Goal: Transaction & Acquisition: Purchase product/service

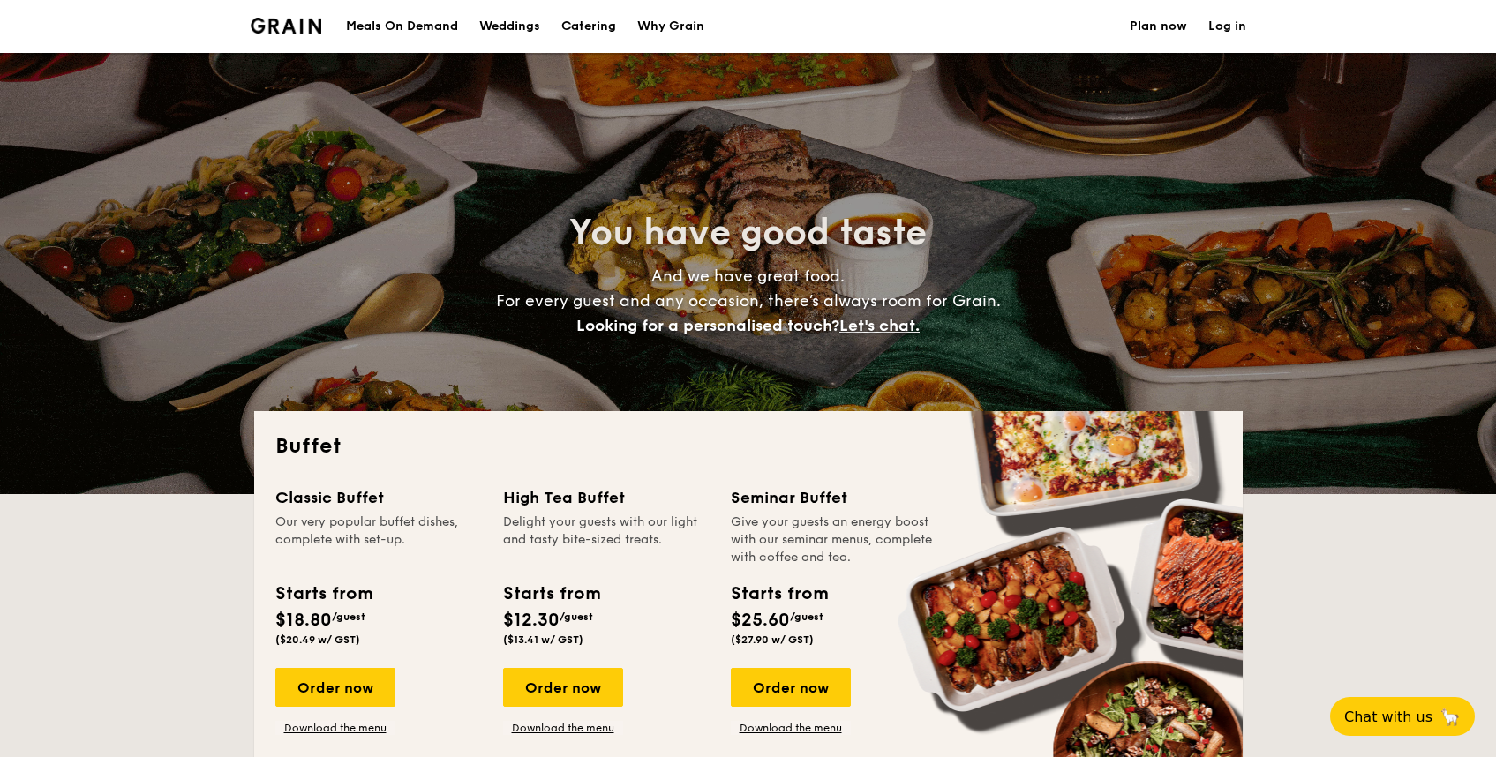
select select
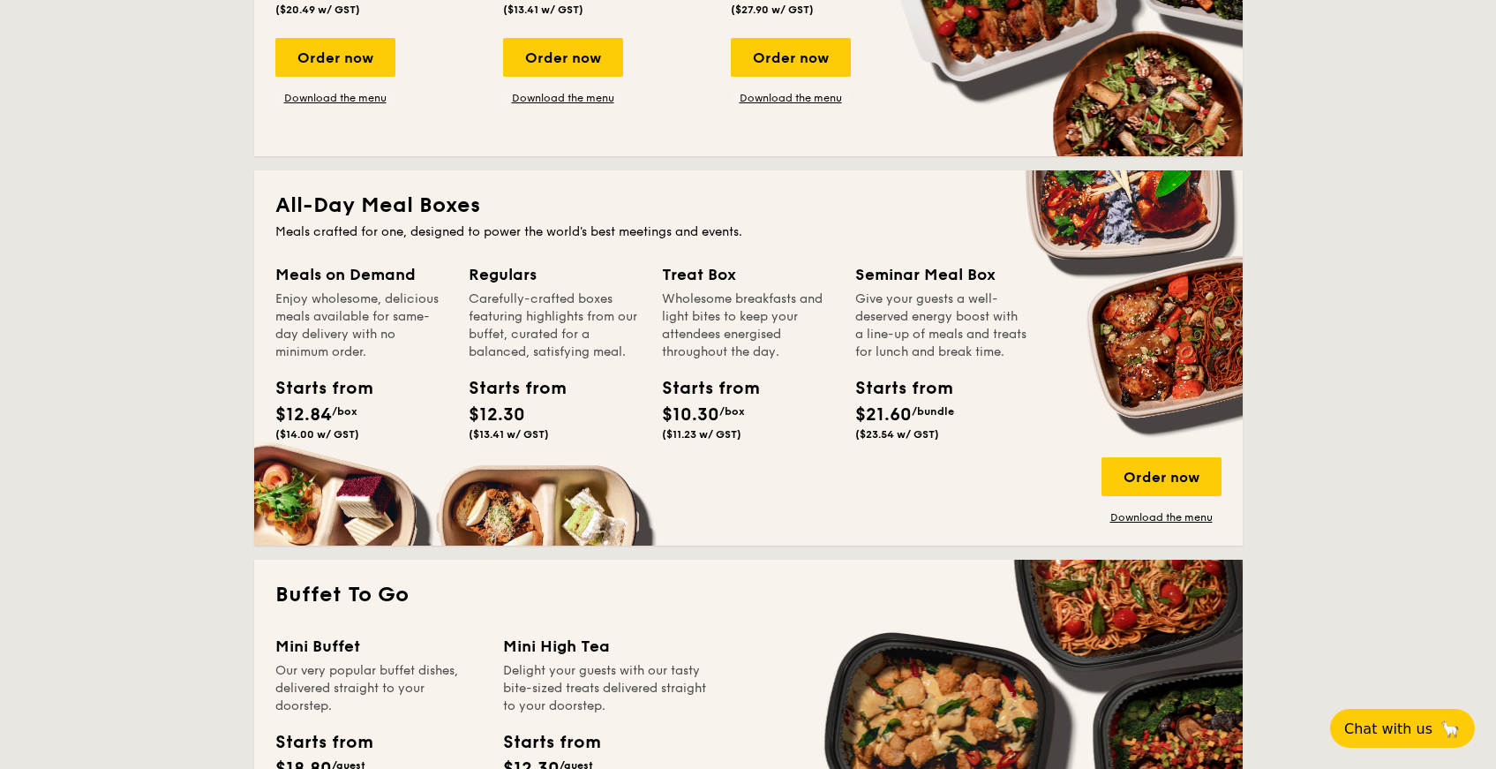
scroll to position [805, 0]
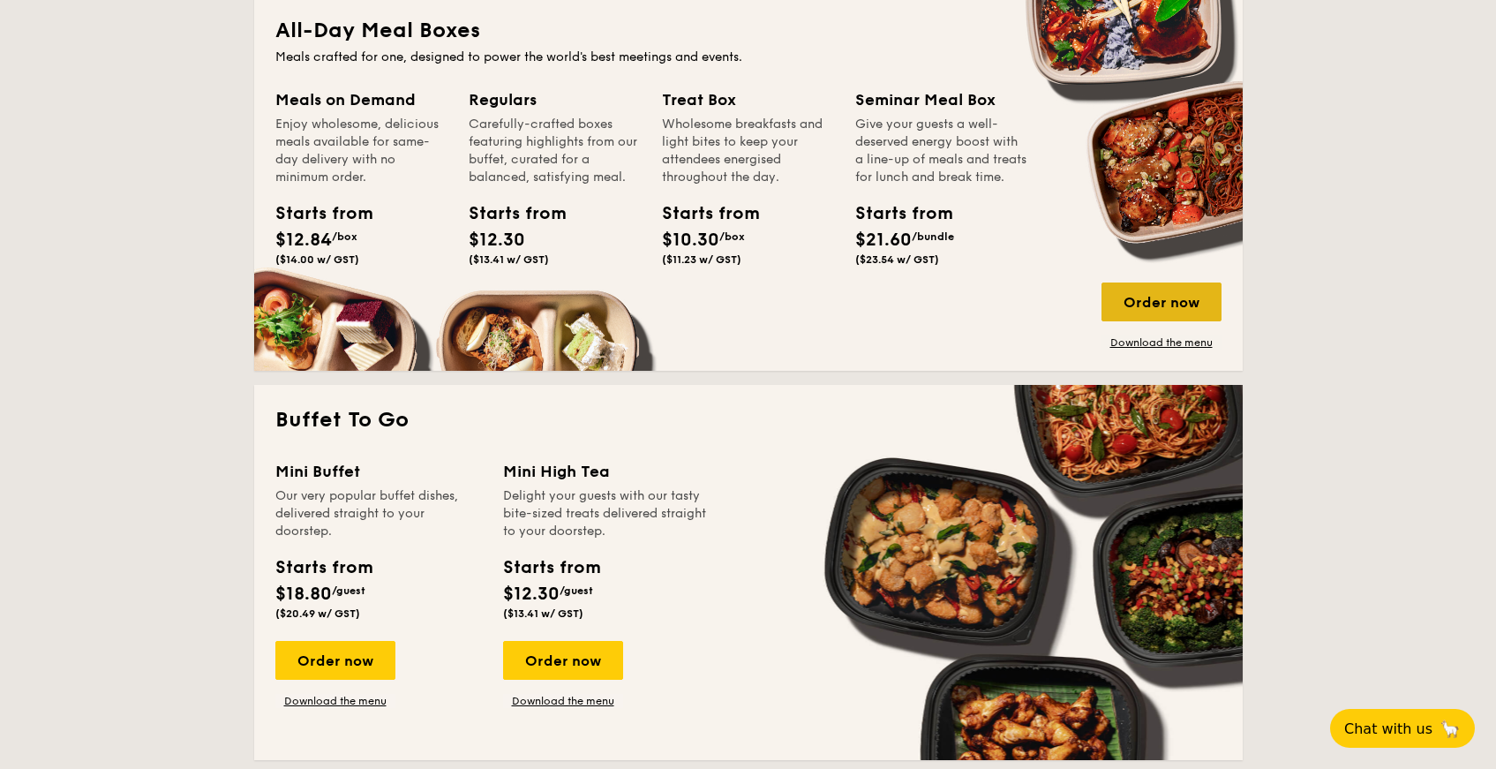
click at [1157, 307] on div "Order now" at bounding box center [1161, 301] width 120 height 39
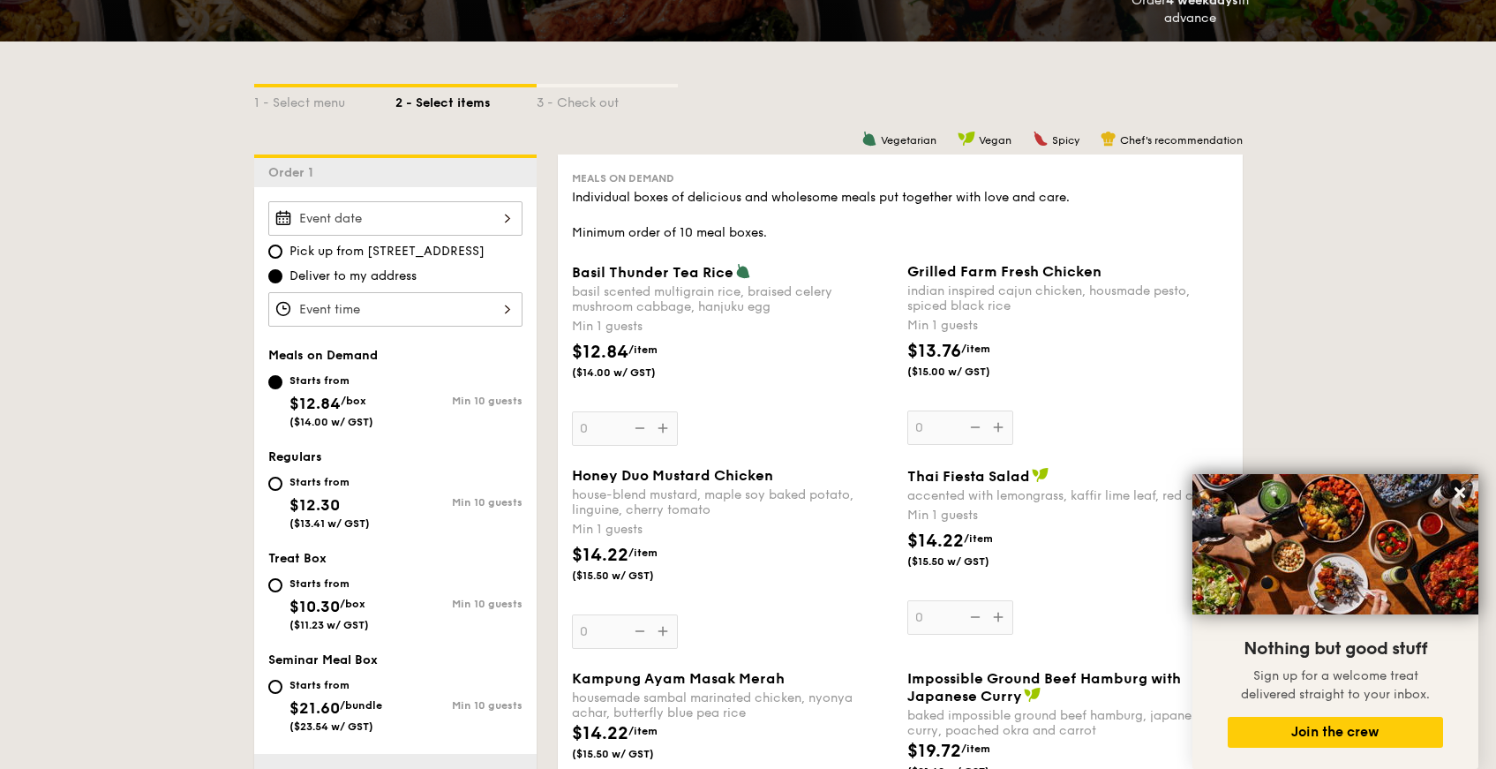
scroll to position [382, 0]
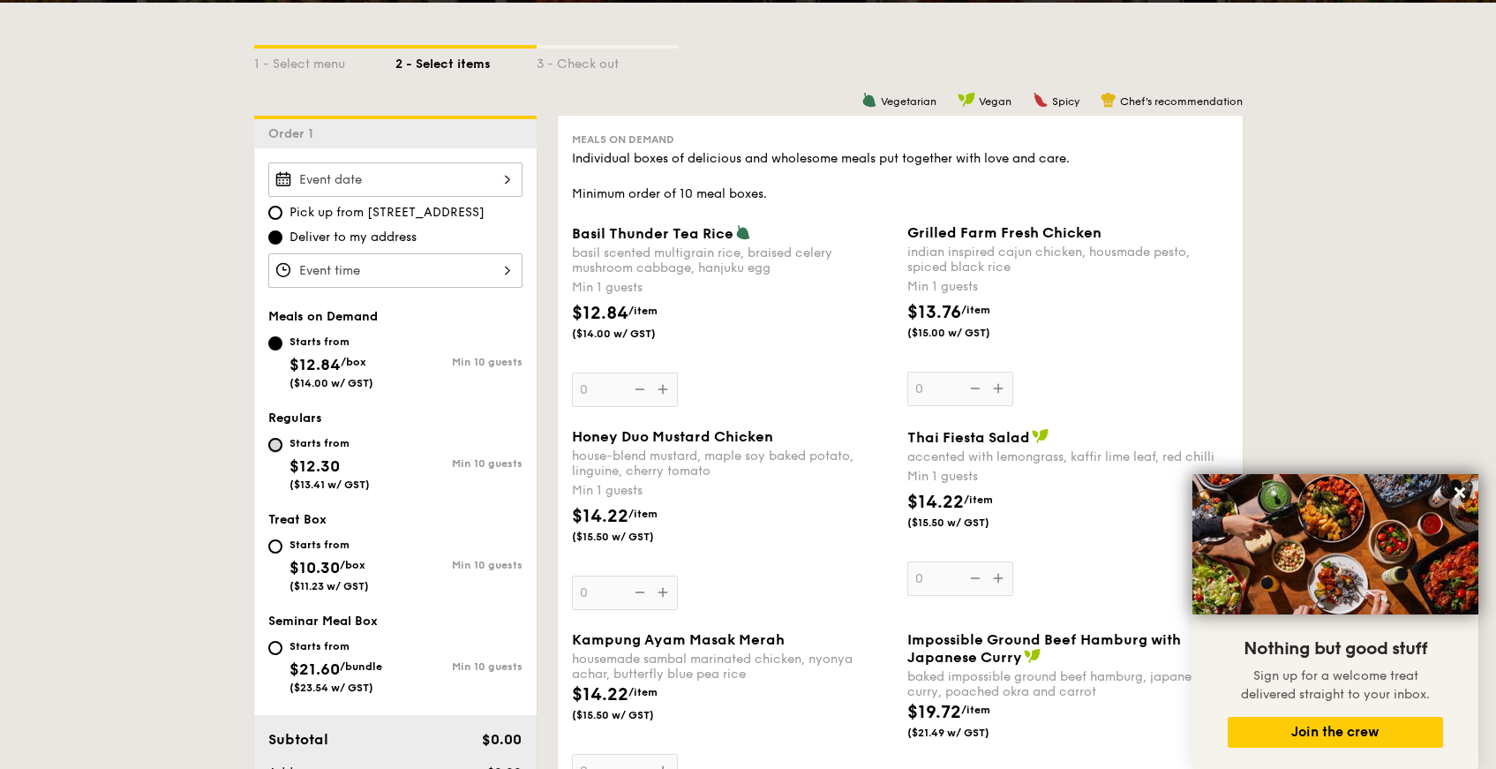
click at [272, 447] on input "Starts from $12.30 ($13.41 w/ GST) Min 10 guests" at bounding box center [275, 445] width 14 height 14
radio input "true"
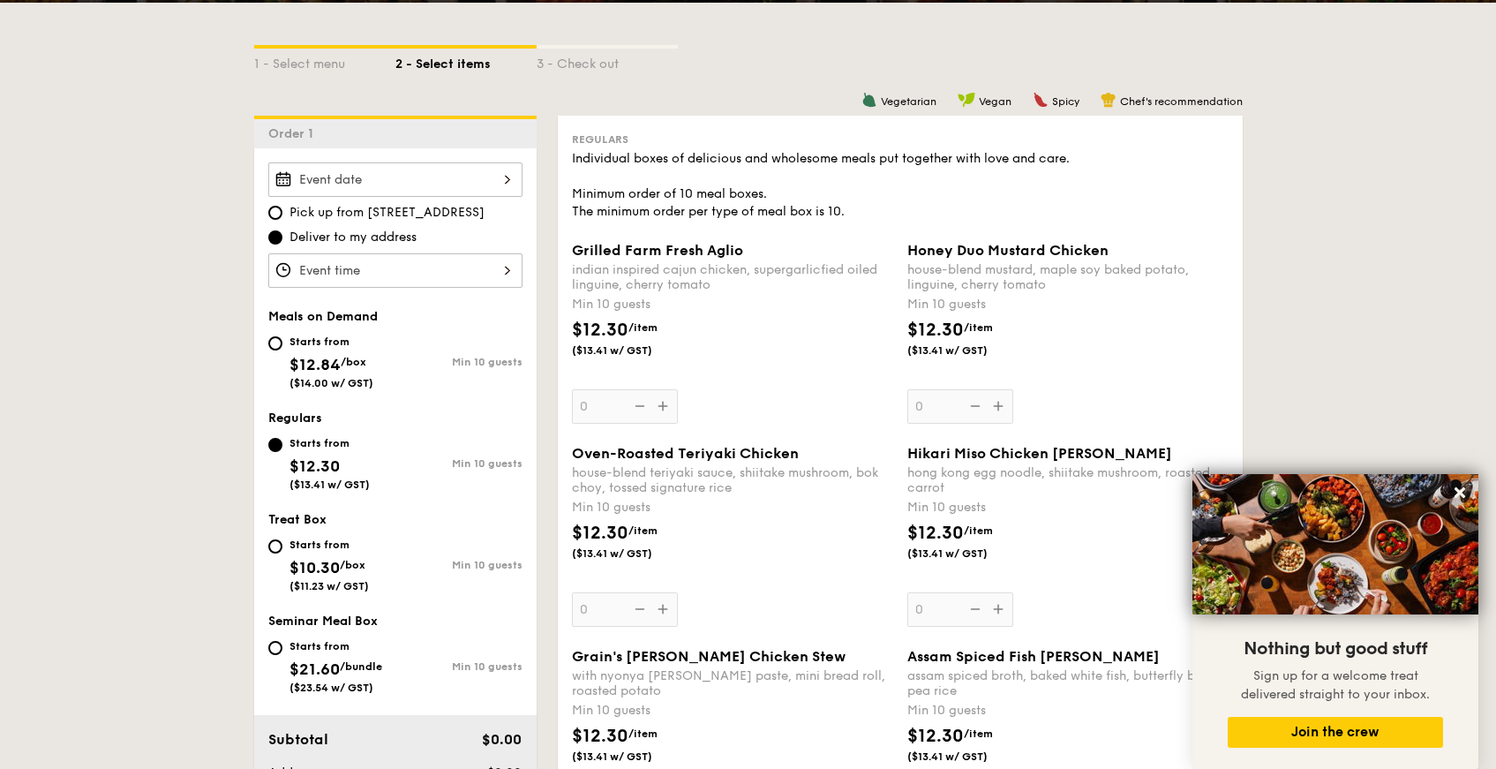
select select
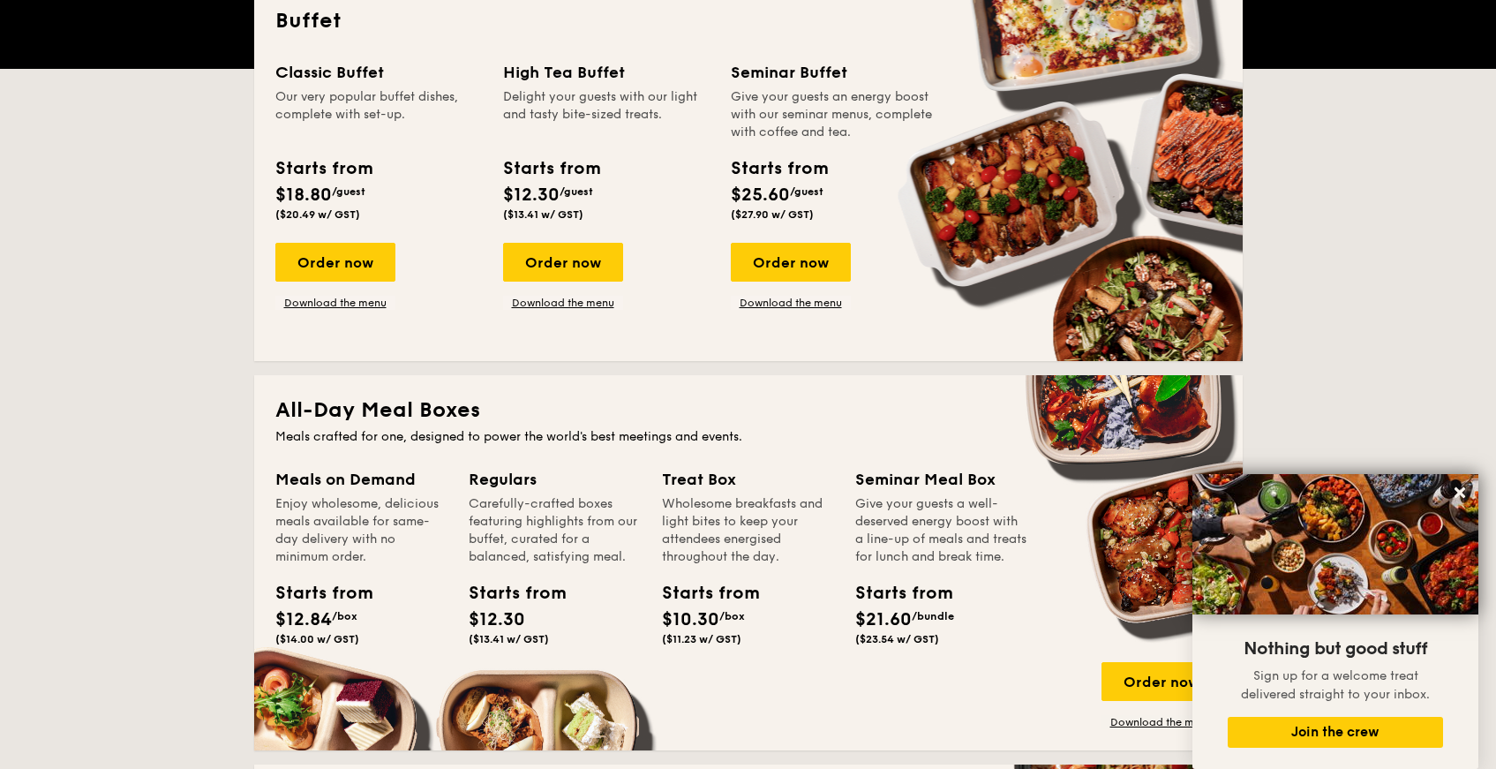
scroll to position [560, 0]
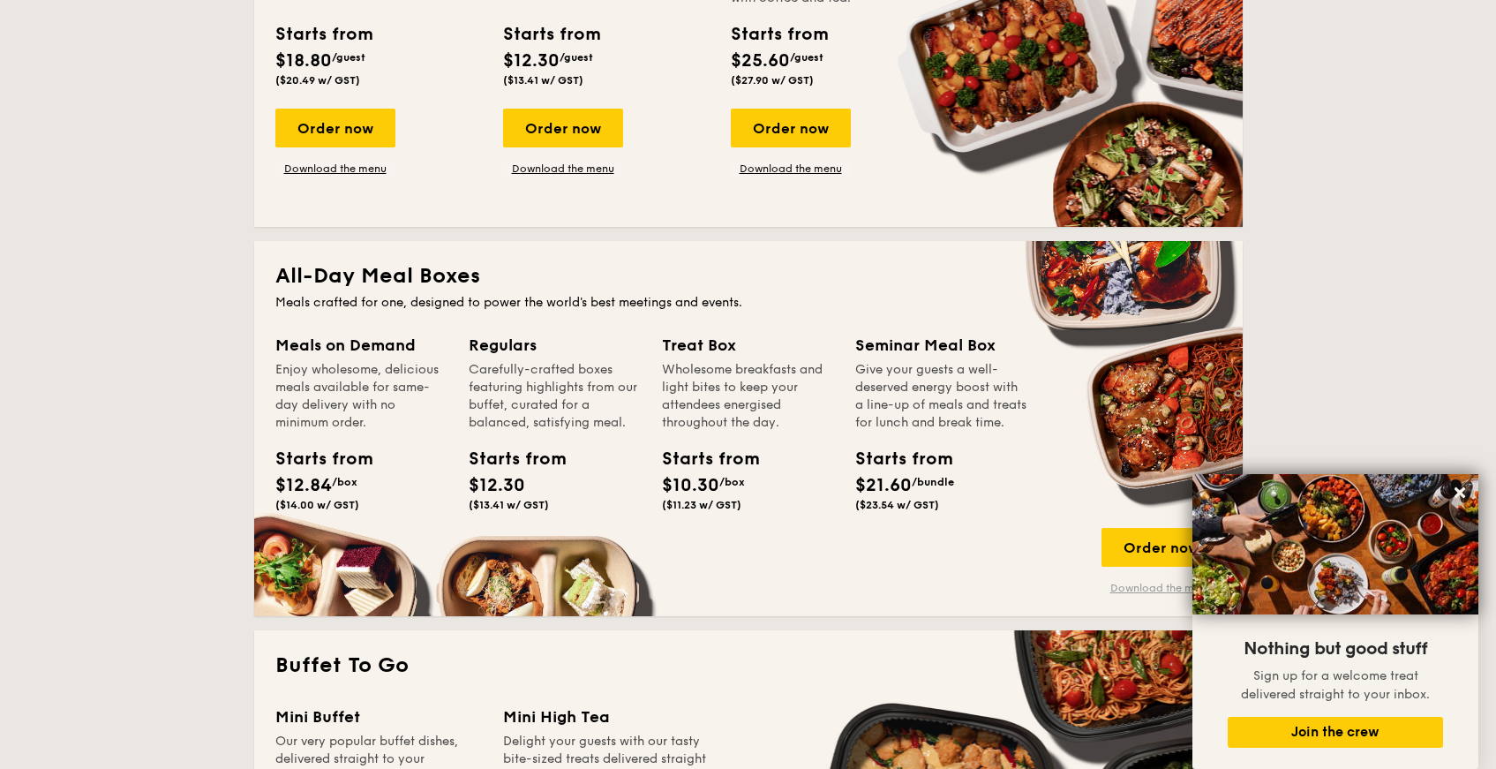
click at [1152, 592] on link "Download the menu" at bounding box center [1161, 588] width 120 height 14
